Goal: Task Accomplishment & Management: Use online tool/utility

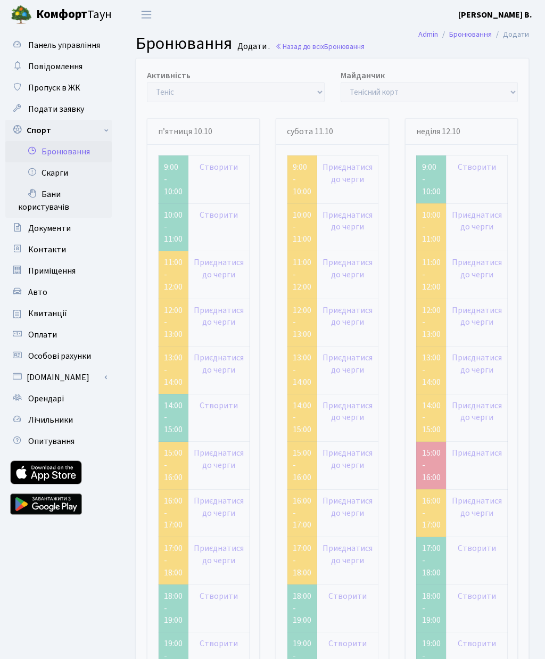
scroll to position [68, 0]
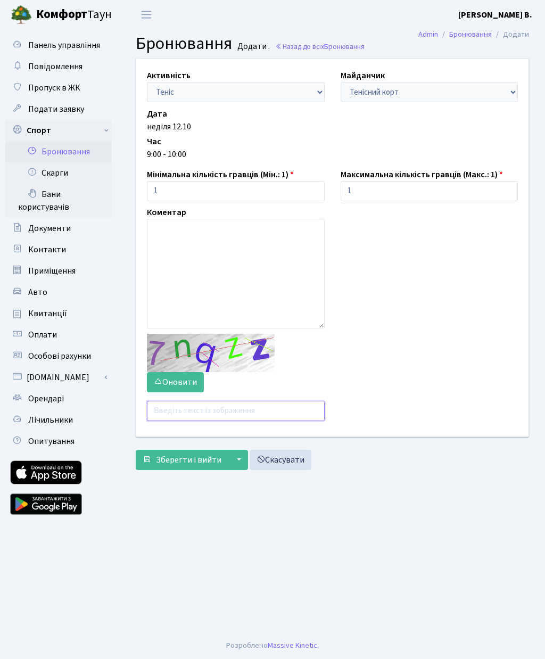
click at [220, 419] on input "text" at bounding box center [236, 411] width 178 height 20
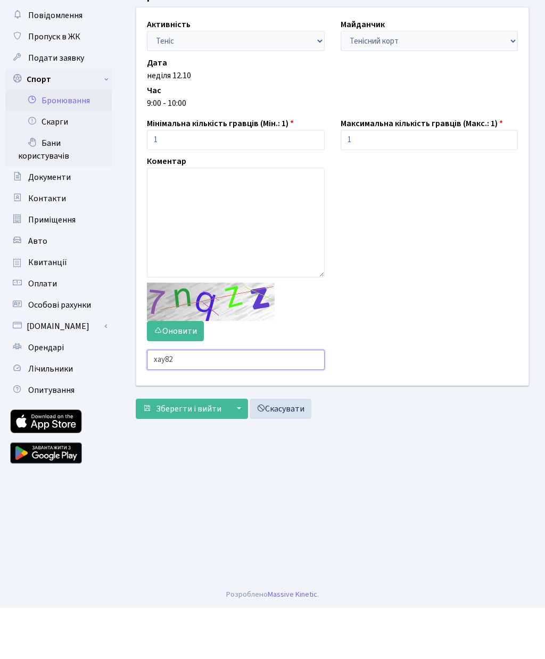
type input "xay82"
click at [188, 454] on span "Зберегти і вийти" at bounding box center [188, 460] width 65 height 12
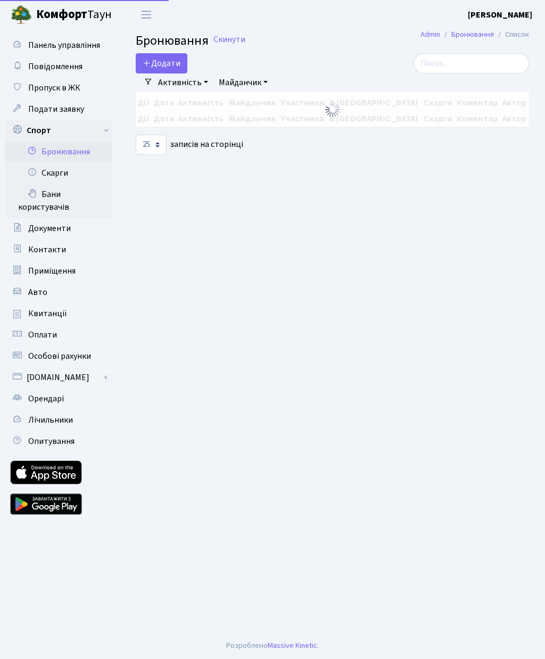
select select "25"
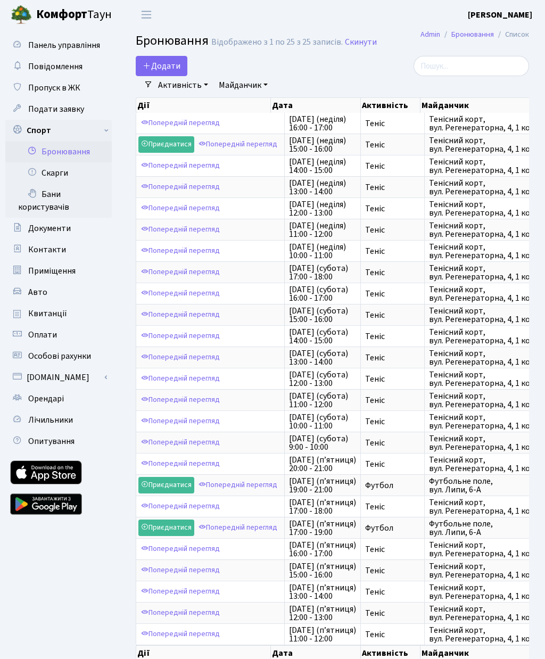
click at [173, 57] on button "Додати" at bounding box center [162, 66] width 52 height 20
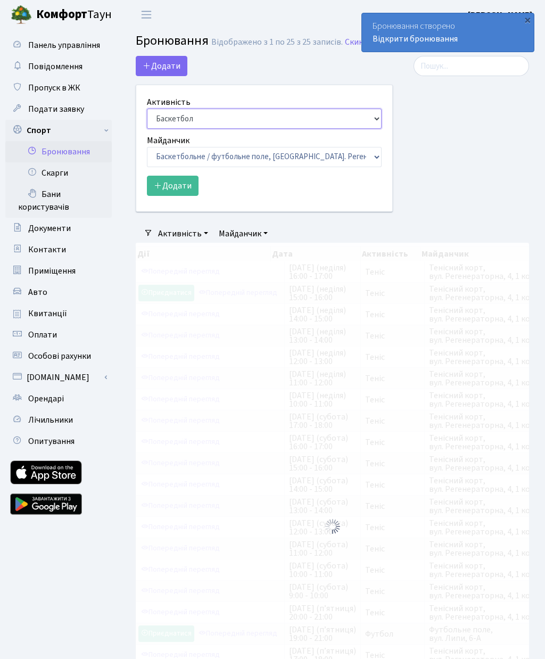
click at [202, 120] on select "Баскетбол Волейбол Йога Катання на роликах Настільний теніс Теніс Футбол Фітнес" at bounding box center [264, 119] width 235 height 20
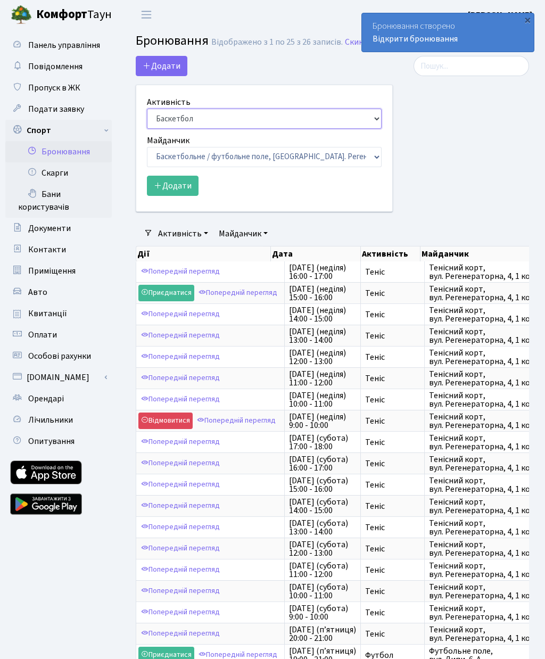
select select "1"
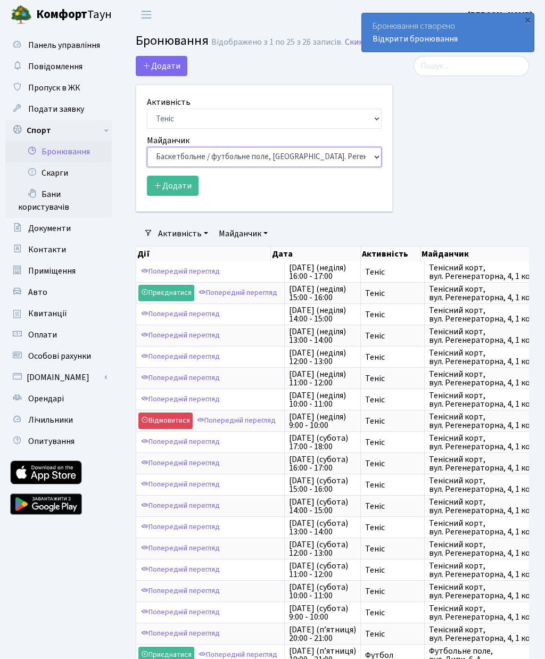
click at [217, 162] on select "Баскетбольне / футбольне поле, Вул. Регенераторна, 4, 1 корпус Баскетбольне пол…" at bounding box center [264, 157] width 235 height 20
select select "1"
click at [179, 187] on button "Додати" at bounding box center [173, 186] width 52 height 20
